Goal: Transaction & Acquisition: Purchase product/service

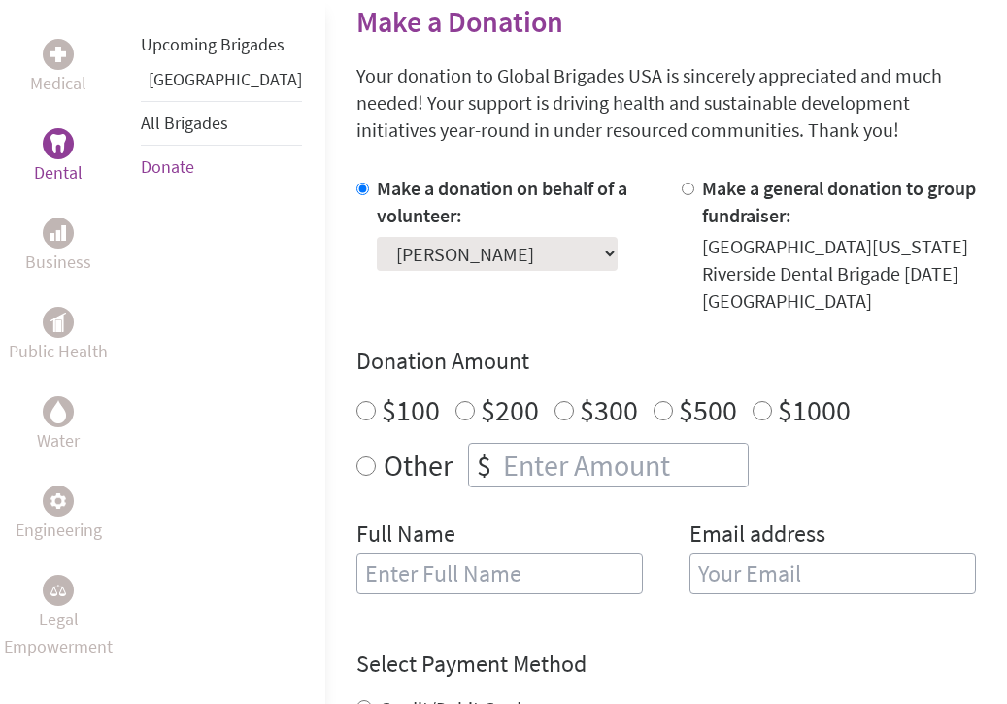
scroll to position [486, 0]
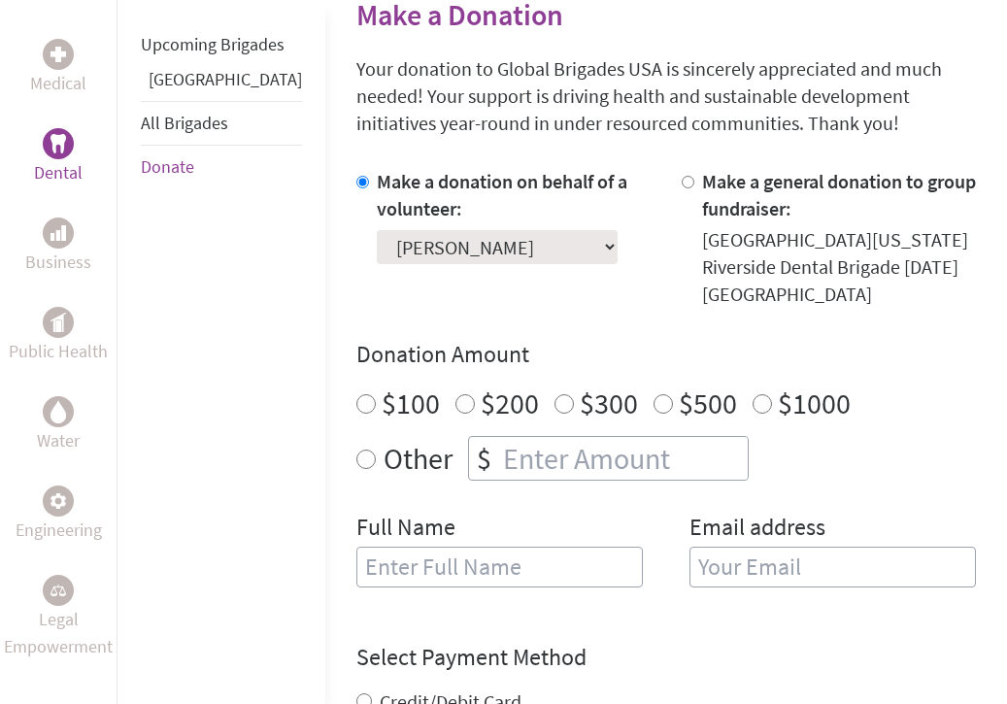
click at [356, 452] on input "Other" at bounding box center [365, 458] width 19 height 19
radio input "true"
click at [499, 450] on input "number" at bounding box center [623, 458] width 248 height 43
type input "588"
click at [752, 364] on h4 "Donation Amount" at bounding box center [665, 354] width 619 height 31
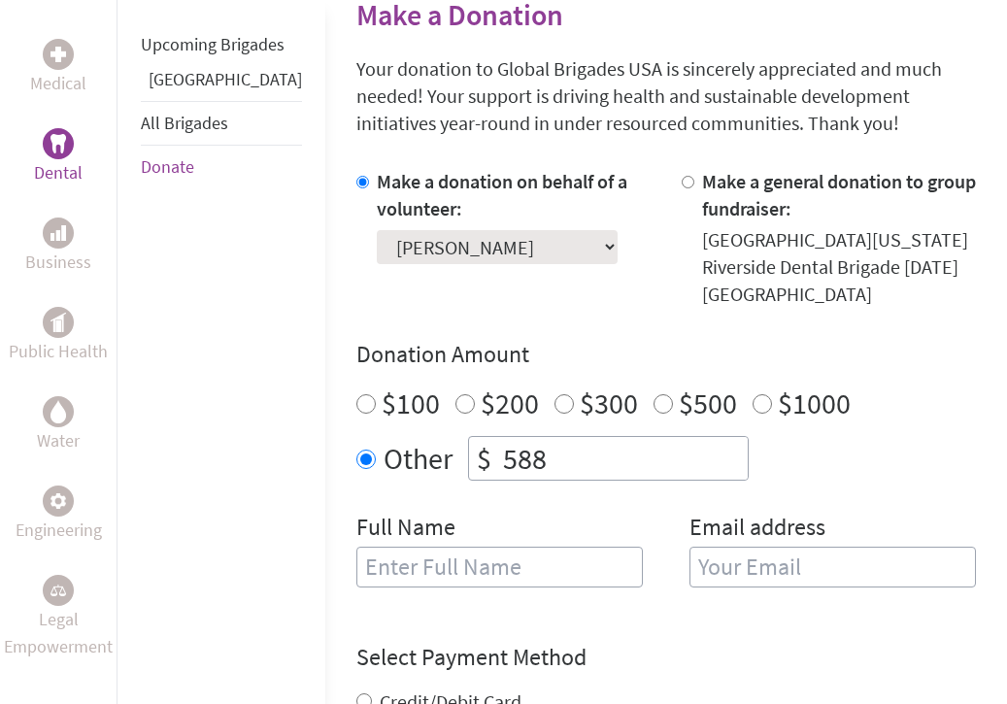
click at [400, 573] on input "text" at bounding box center [499, 566] width 286 height 41
type input "[PERSON_NAME]"
click at [763, 529] on label "Email address" at bounding box center [757, 529] width 136 height 35
click at [757, 565] on input "email" at bounding box center [832, 566] width 286 height 41
type input "[EMAIL_ADDRESS][DOMAIN_NAME]"
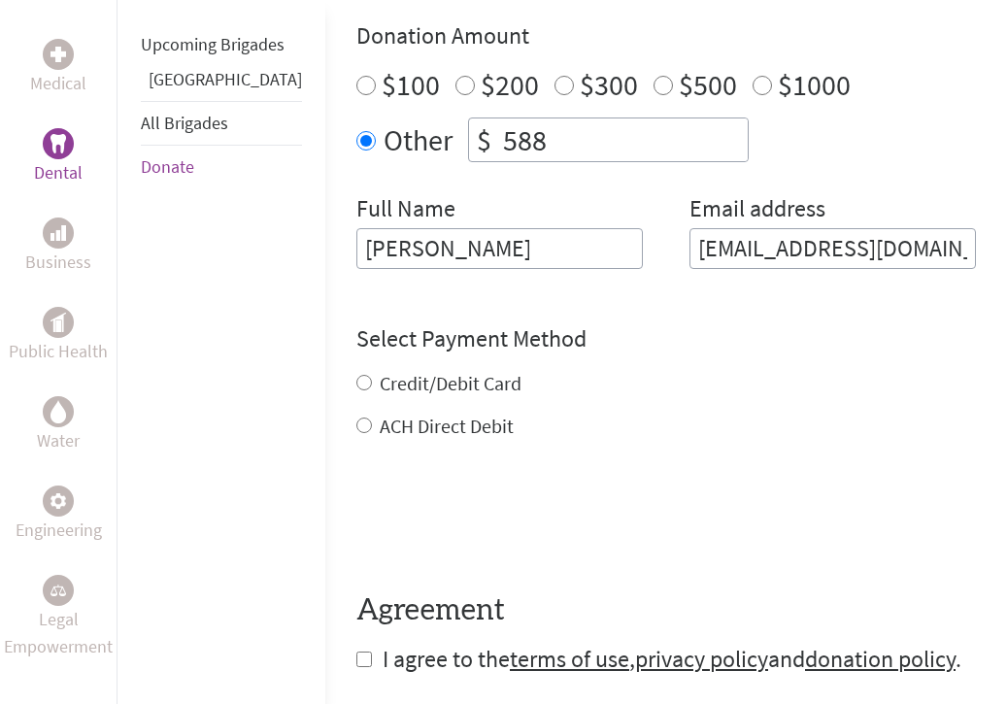
scroll to position [817, 0]
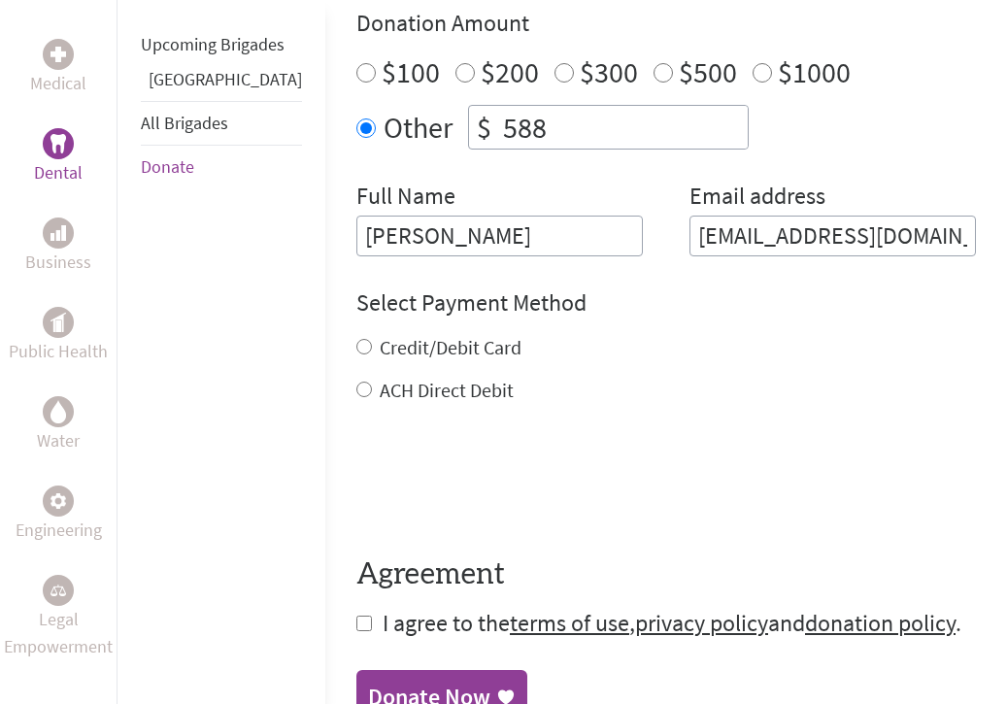
click at [356, 363] on div "Credit/Debit Card ACH Direct Debit" at bounding box center [665, 369] width 619 height 70
click at [356, 339] on input "Credit/Debit Card" at bounding box center [364, 347] width 16 height 16
radio input "true"
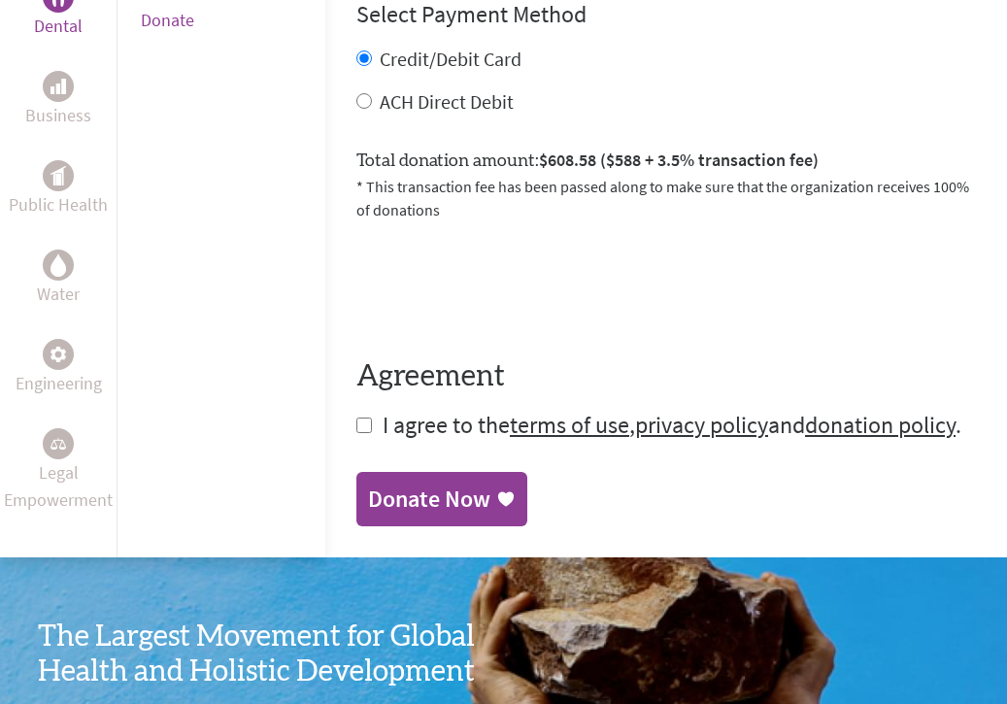
scroll to position [1119, 0]
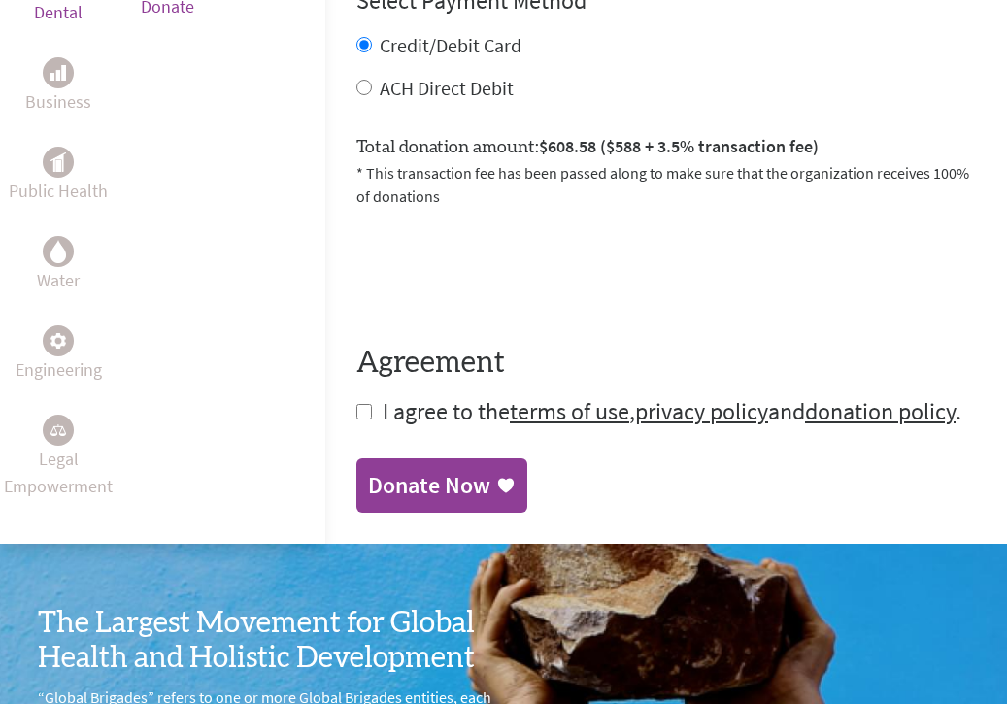
click at [356, 404] on input "checkbox" at bounding box center [364, 412] width 16 height 16
checkbox input "true"
click at [368, 472] on div "Donate Now" at bounding box center [429, 487] width 122 height 31
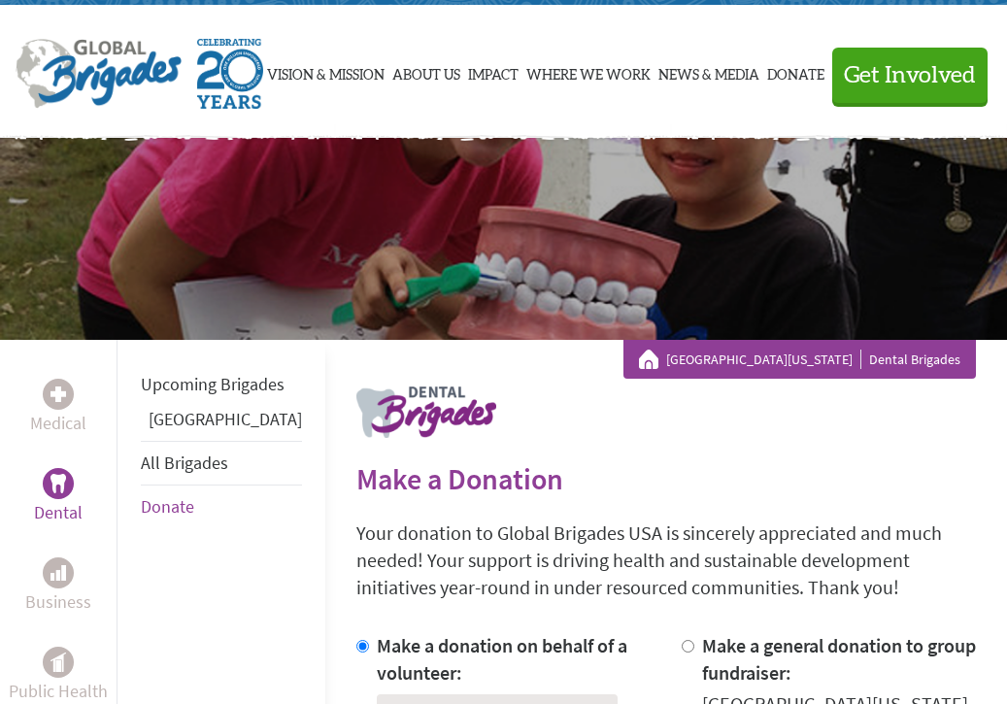
scroll to position [127, 0]
